Goal: Information Seeking & Learning: Learn about a topic

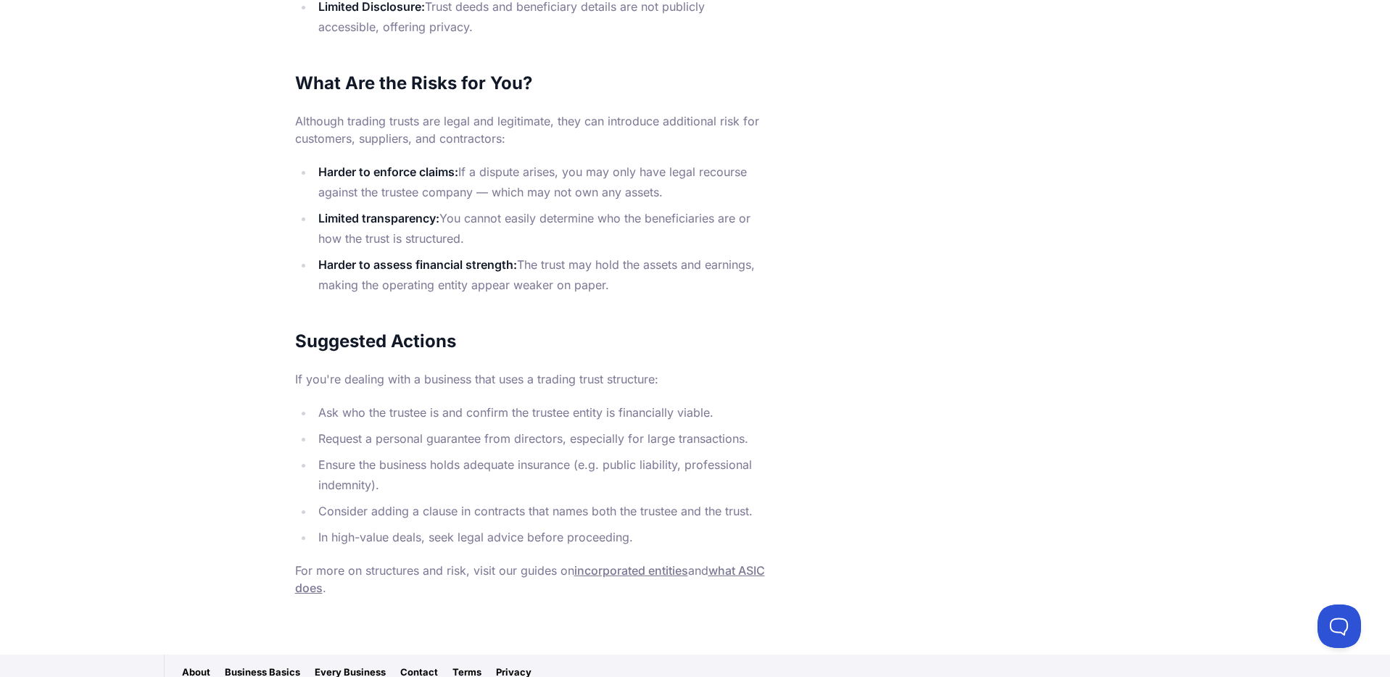
scroll to position [576, 0]
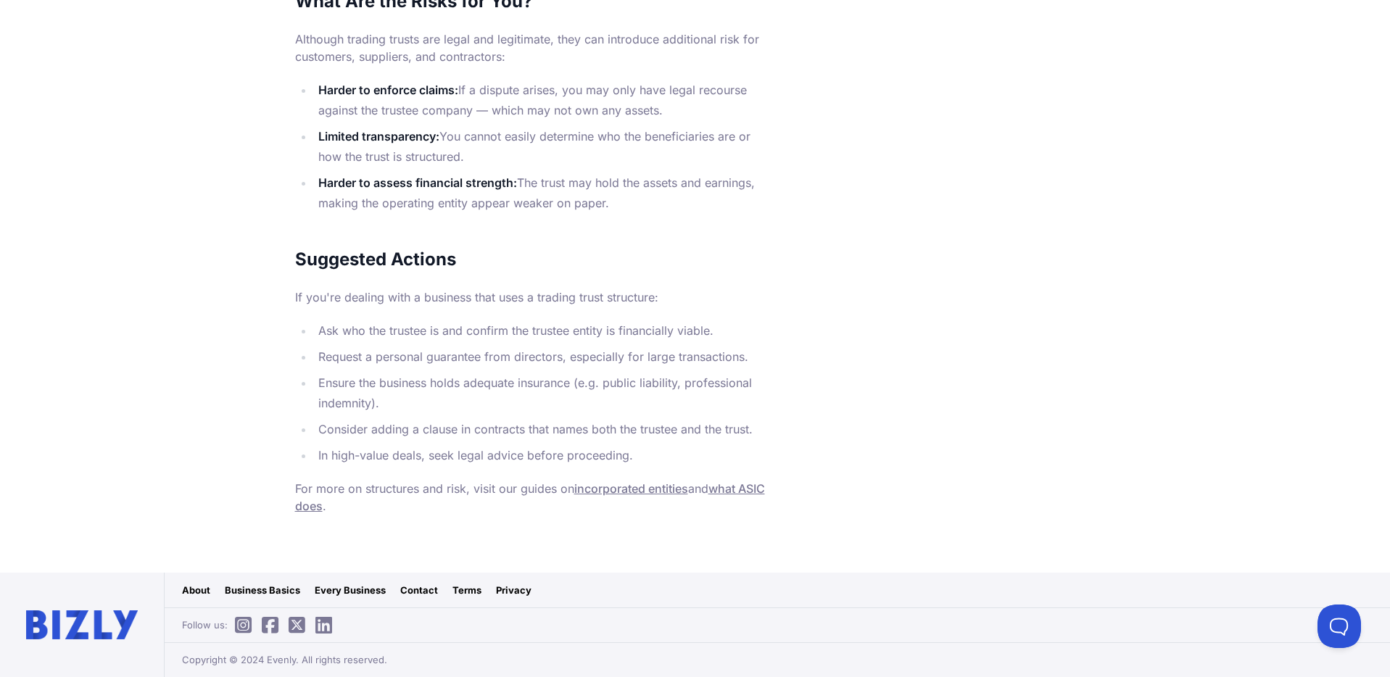
click at [276, 587] on link "Business Basics" at bounding box center [262, 590] width 75 height 15
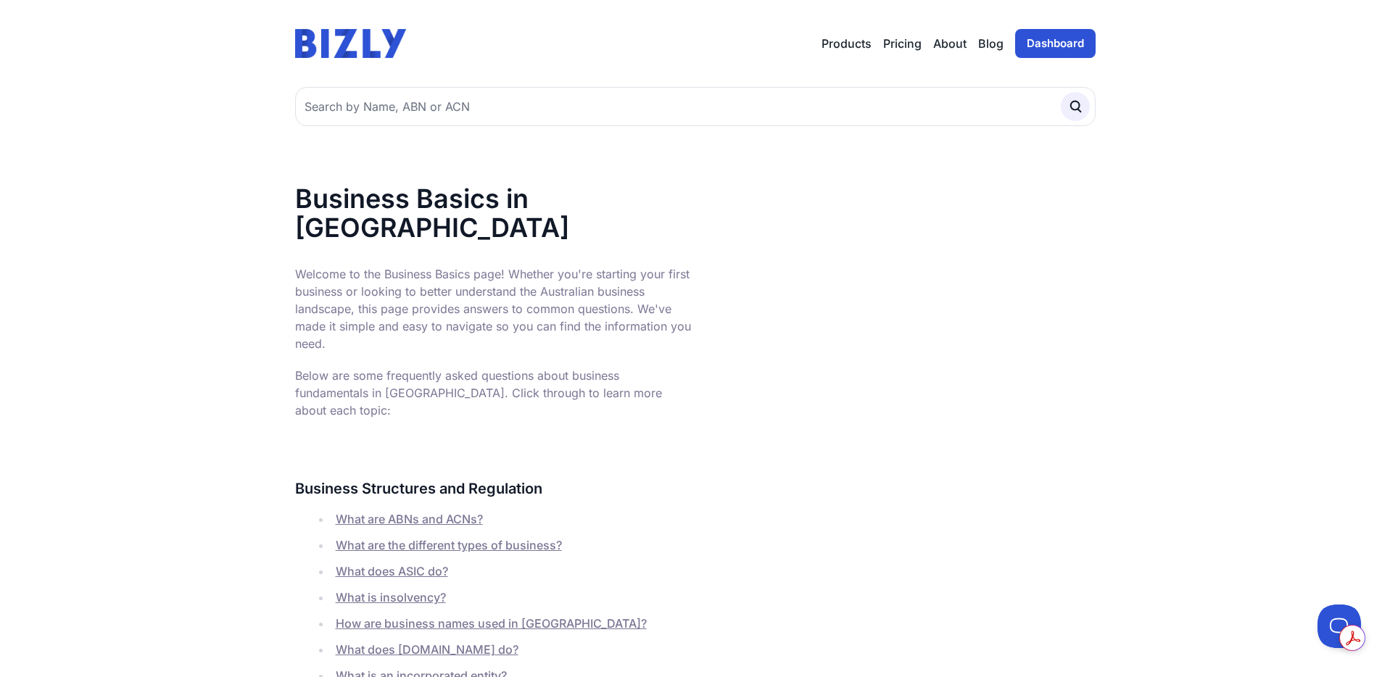
click at [415, 512] on link "What are ABNs and ACNs?" at bounding box center [409, 519] width 147 height 15
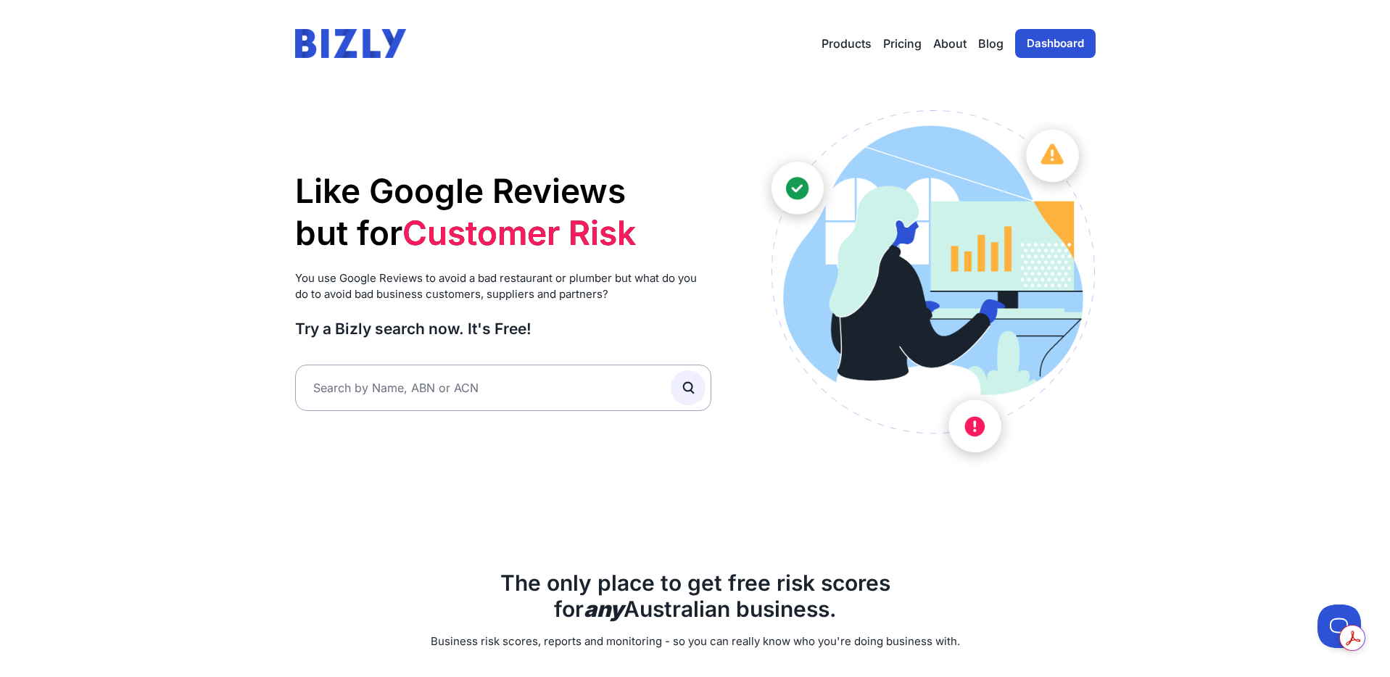
click at [993, 41] on link "Blog" at bounding box center [990, 43] width 25 height 17
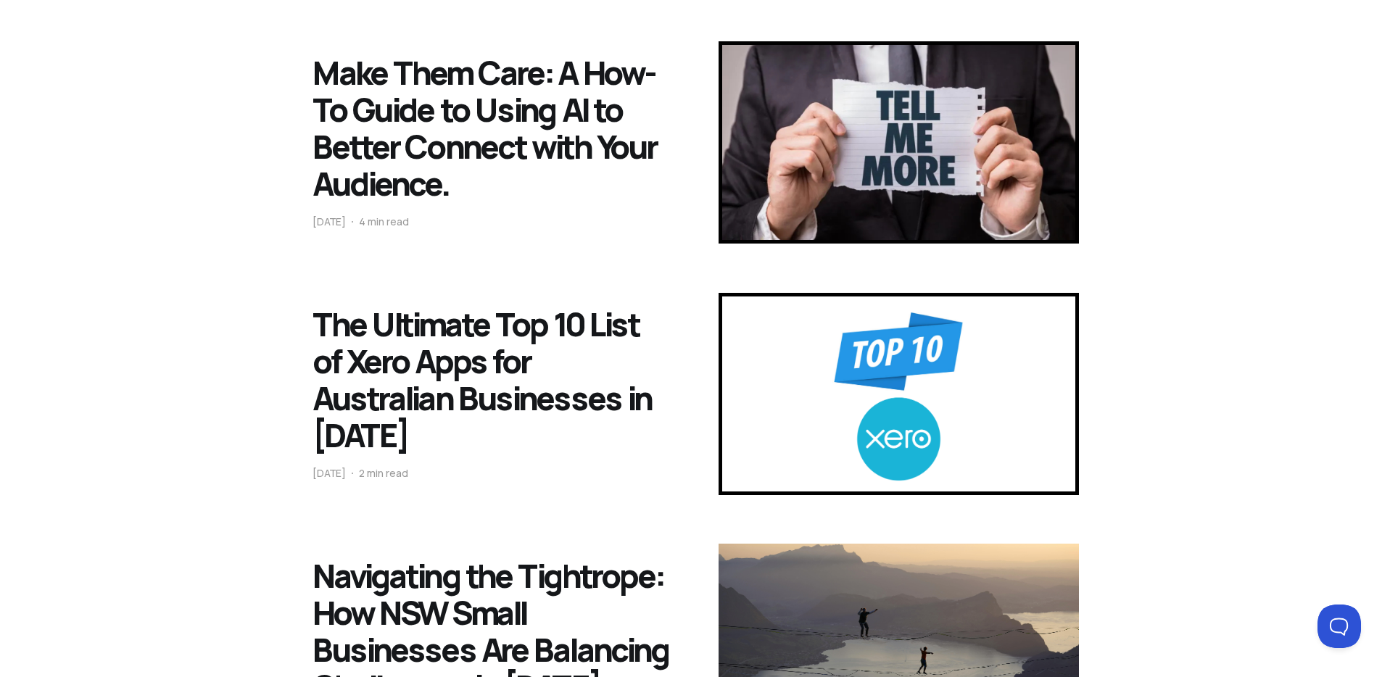
scroll to position [1344, 0]
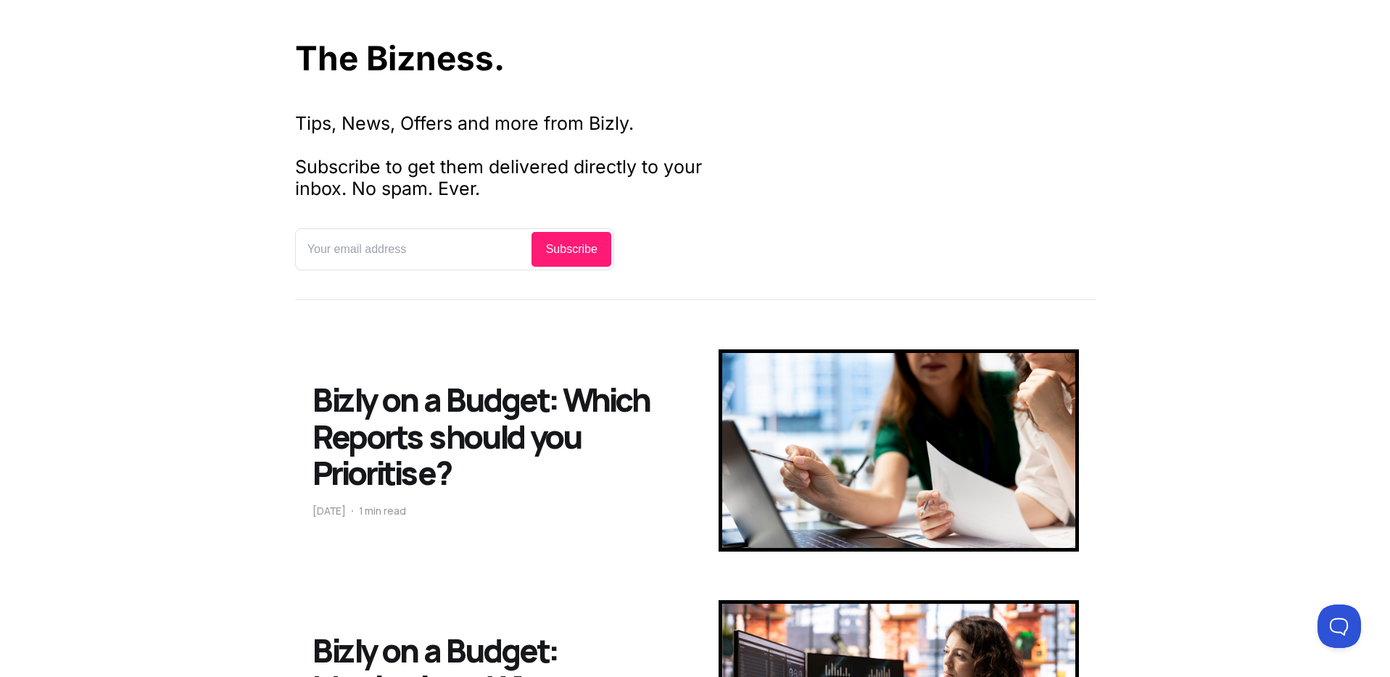
scroll to position [98, 0]
